Goal: Task Accomplishment & Management: Manage account settings

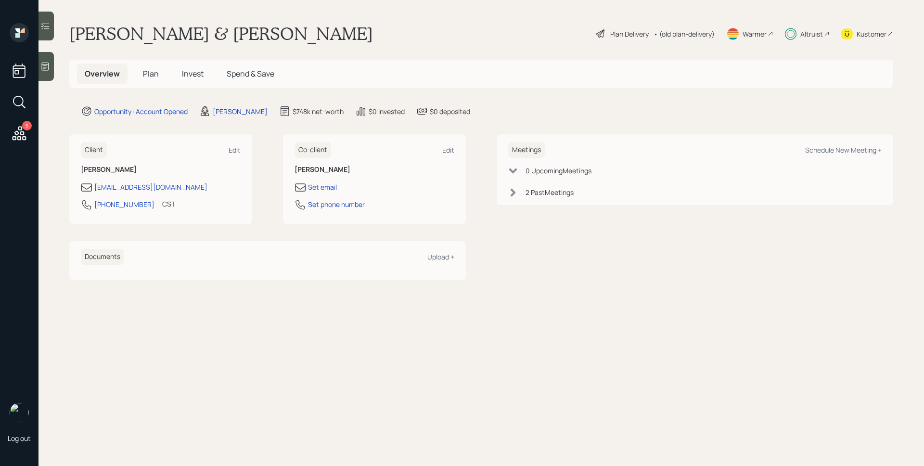
click at [200, 81] on h5 "Invest" at bounding box center [192, 74] width 37 height 21
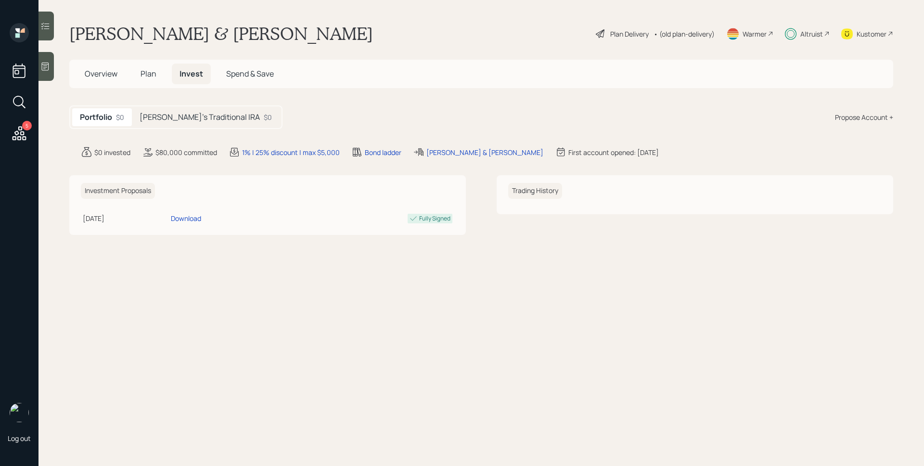
click at [198, 113] on h5 "[PERSON_NAME]'s Traditional IRA" at bounding box center [200, 117] width 120 height 9
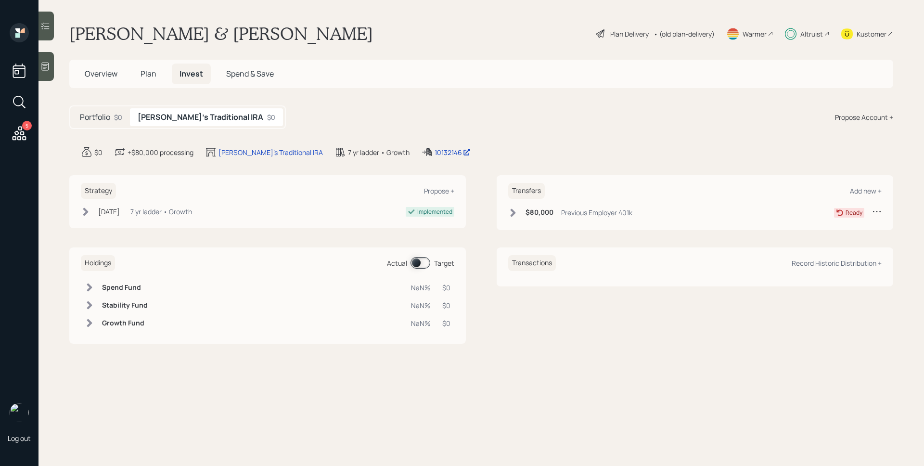
click at [547, 218] on div "$80,000 Previous Employer 401k" at bounding box center [570, 213] width 124 height 12
